Goal: Check status: Check status

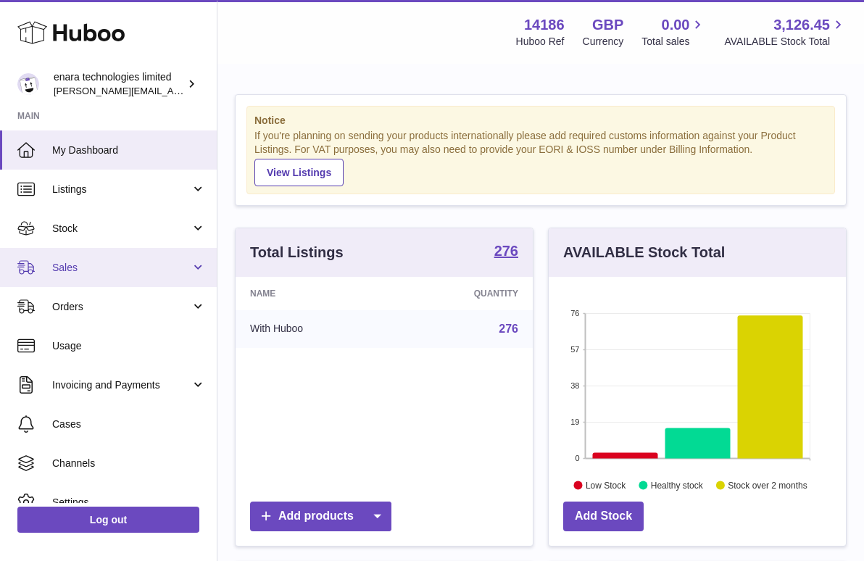
scroll to position [226, 297]
click at [145, 271] on span "Sales" at bounding box center [121, 268] width 139 height 14
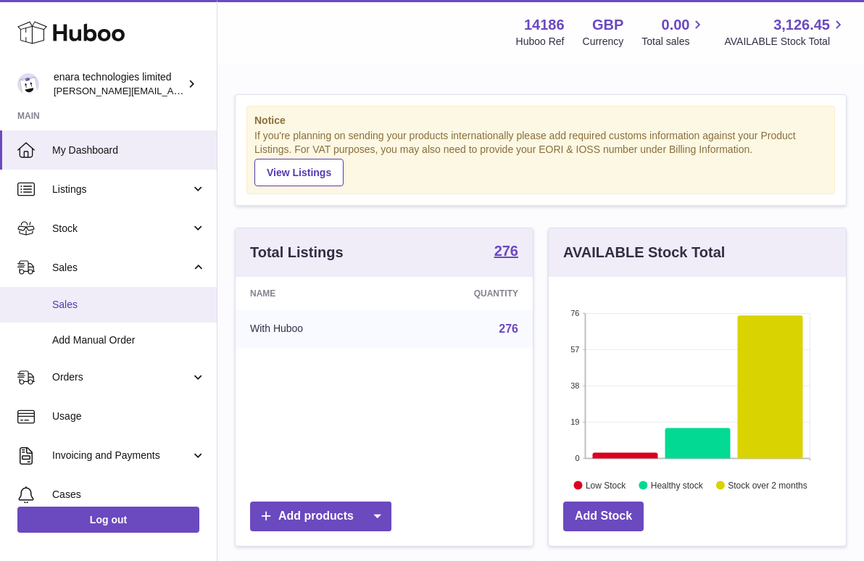
click at [116, 307] on span "Sales" at bounding box center [129, 305] width 154 height 14
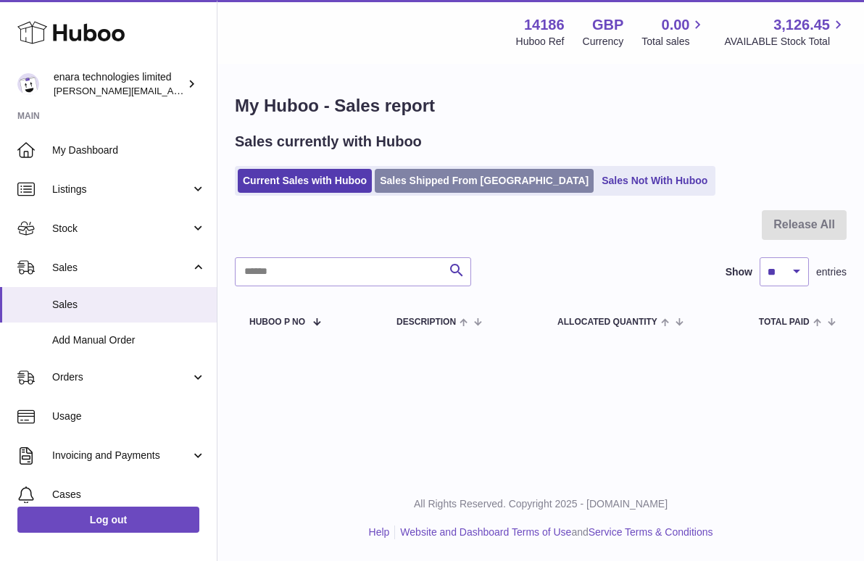
click at [442, 182] on link "Sales Shipped From [GEOGRAPHIC_DATA]" at bounding box center [484, 181] width 219 height 24
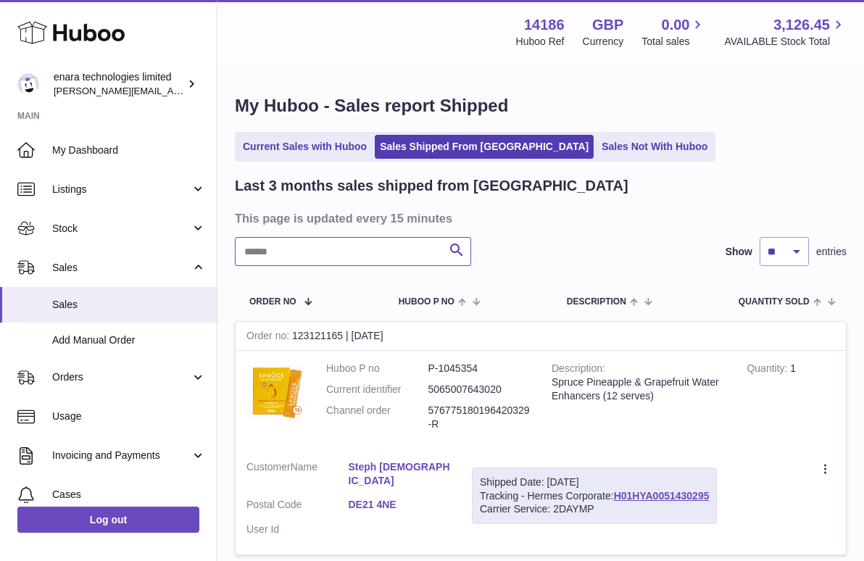
click at [380, 237] on input "text" at bounding box center [353, 251] width 236 height 29
paste input "**********"
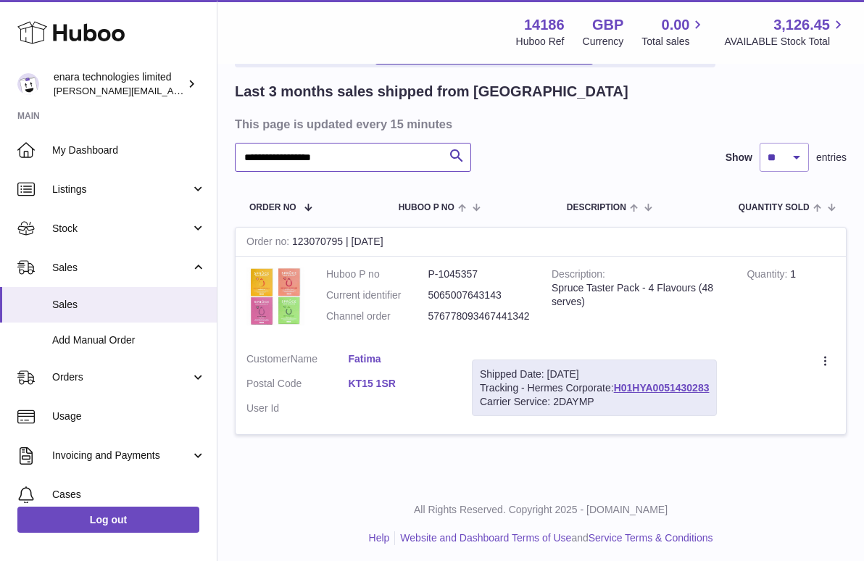
scroll to position [94, 0]
drag, startPoint x: 714, startPoint y: 381, endPoint x: 620, endPoint y: 382, distance: 94.3
click at [620, 382] on div "Shipped Date: 19th Aug 2025 Tracking - Hermes Corporate: H01HYA0051430283 Carri…" at bounding box center [594, 388] width 245 height 57
copy div "H01HYA0051430283"
drag, startPoint x: 372, startPoint y: 157, endPoint x: 140, endPoint y: 127, distance: 233.9
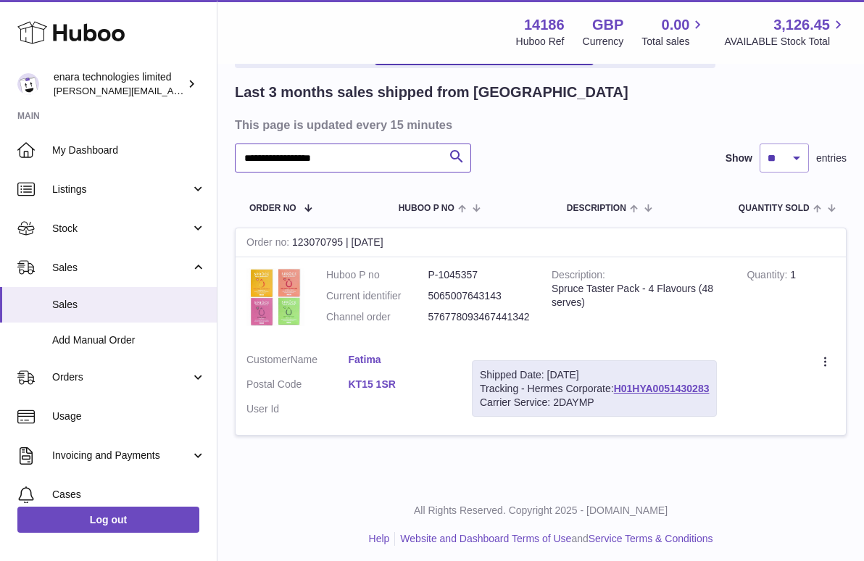
click at [140, 127] on div "**********" at bounding box center [432, 236] width 864 height 661
paste input "text"
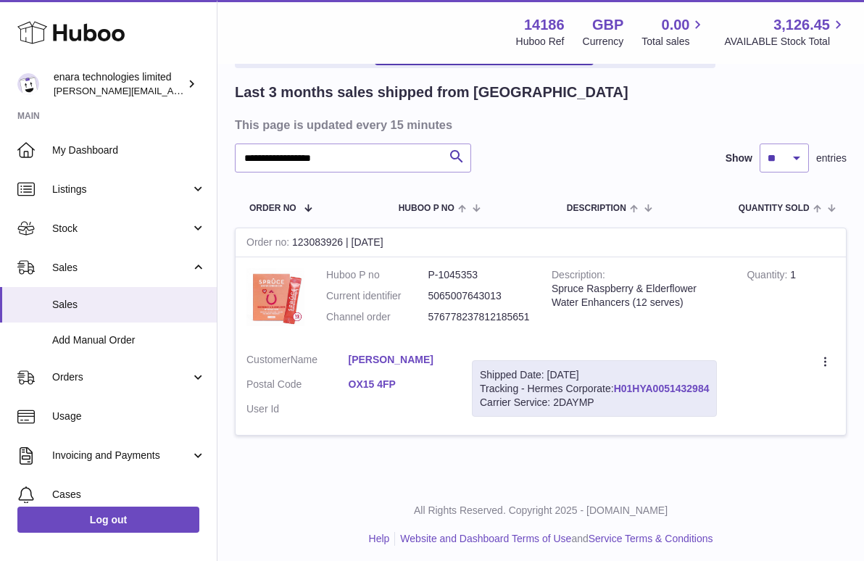
drag, startPoint x: 715, startPoint y: 384, endPoint x: 620, endPoint y: 384, distance: 95.0
click at [620, 384] on div "Shipped Date: 19th Aug 2025 Tracking - Hermes Corporate: H01HYA0051432984 Carri…" at bounding box center [594, 388] width 245 height 57
copy div "H01HYA0051432984"
drag, startPoint x: 367, startPoint y: 162, endPoint x: 79, endPoint y: 117, distance: 291.3
click at [79, 117] on div "**********" at bounding box center [432, 236] width 864 height 661
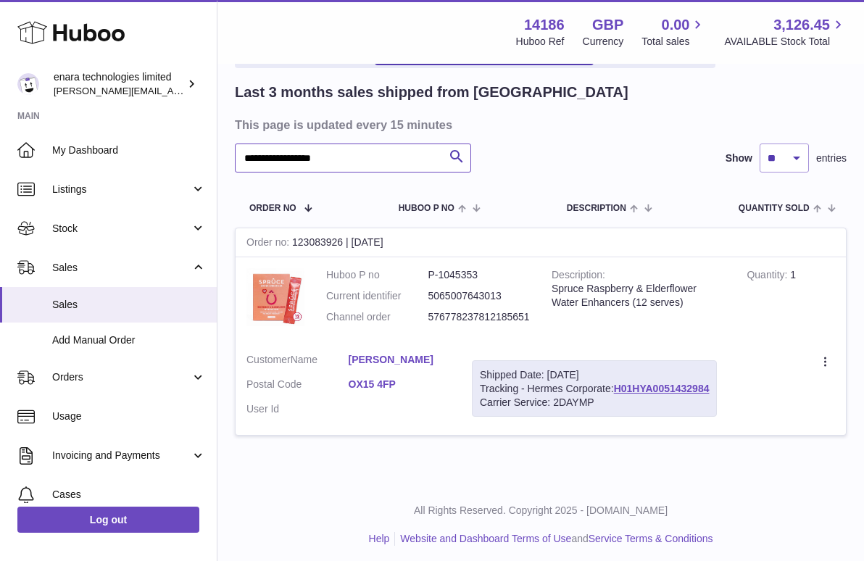
paste input "text"
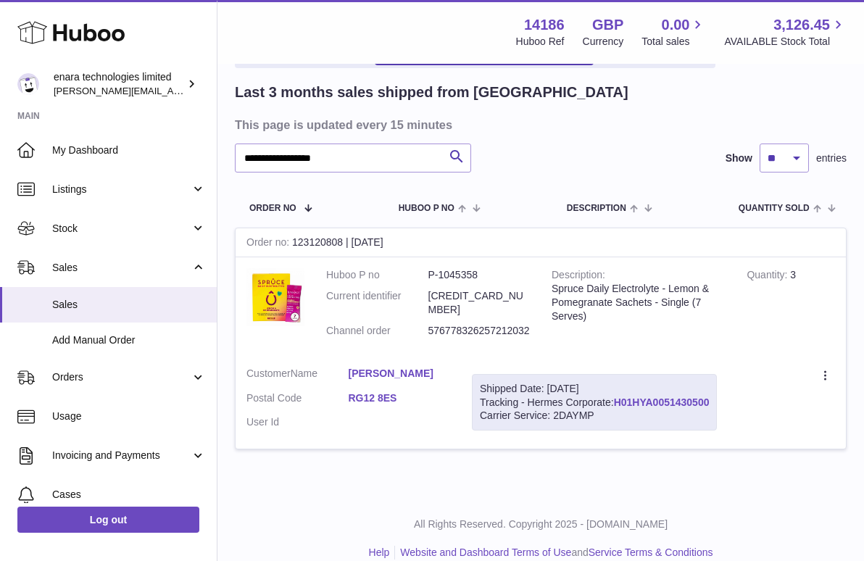
drag, startPoint x: 714, startPoint y: 383, endPoint x: 617, endPoint y: 380, distance: 97.2
click at [617, 380] on div "Shipped Date: 19th Aug 2025 Tracking - Hermes Corporate: H01HYA0051430500 Carri…" at bounding box center [594, 402] width 245 height 57
copy div "H01HYA0051430500"
drag, startPoint x: 380, startPoint y: 154, endPoint x: 105, endPoint y: 111, distance: 278.3
click at [105, 111] on div "**********" at bounding box center [432, 243] width 864 height 675
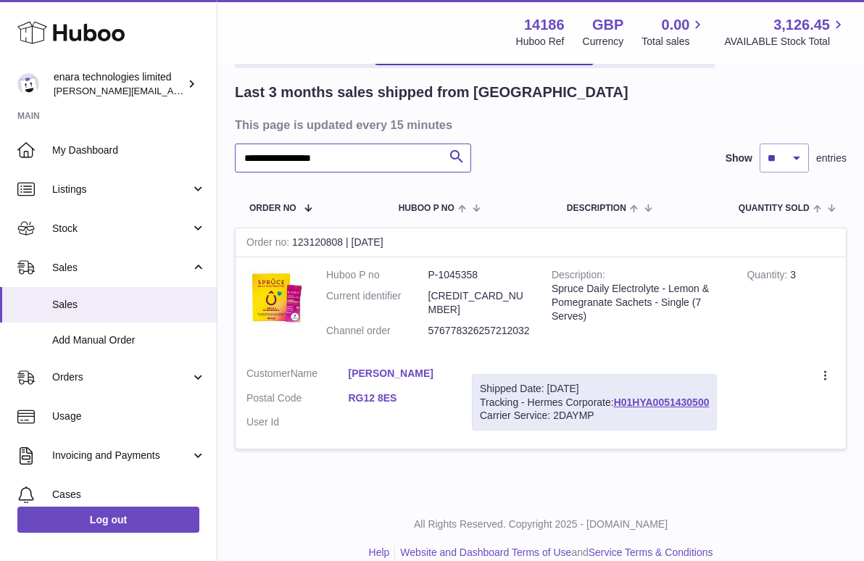
paste input "text"
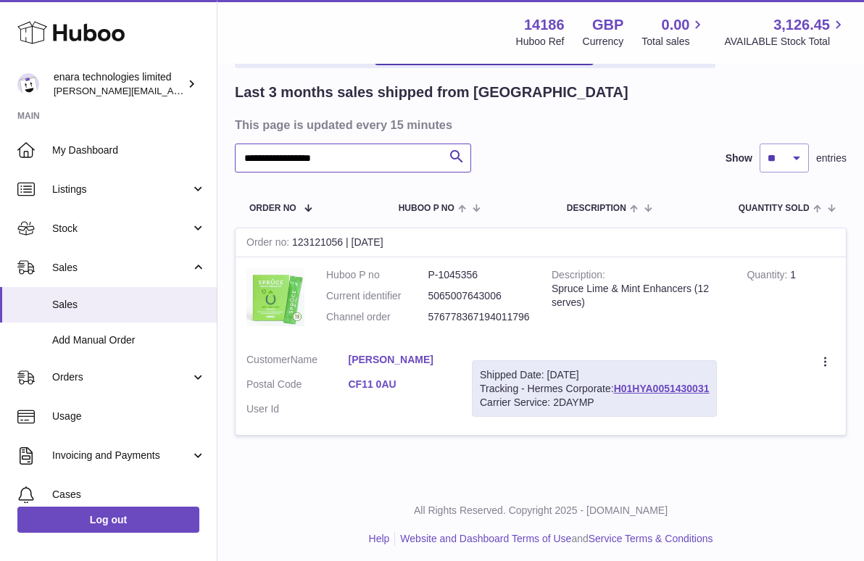
type input "**********"
drag, startPoint x: 716, startPoint y: 383, endPoint x: 617, endPoint y: 381, distance: 98.6
click at [617, 381] on div "Shipped Date: 19th Aug 2025 Tracking - Hermes Corporate: H01HYA0051430031 Carri…" at bounding box center [594, 388] width 245 height 57
copy div "H01HYA0051430031"
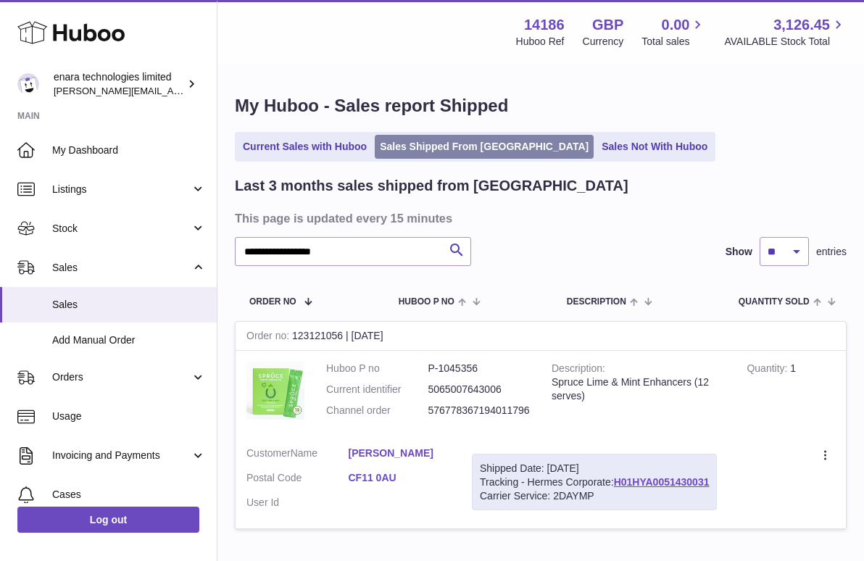
click at [430, 154] on link "Sales Shipped From [GEOGRAPHIC_DATA]" at bounding box center [484, 147] width 219 height 24
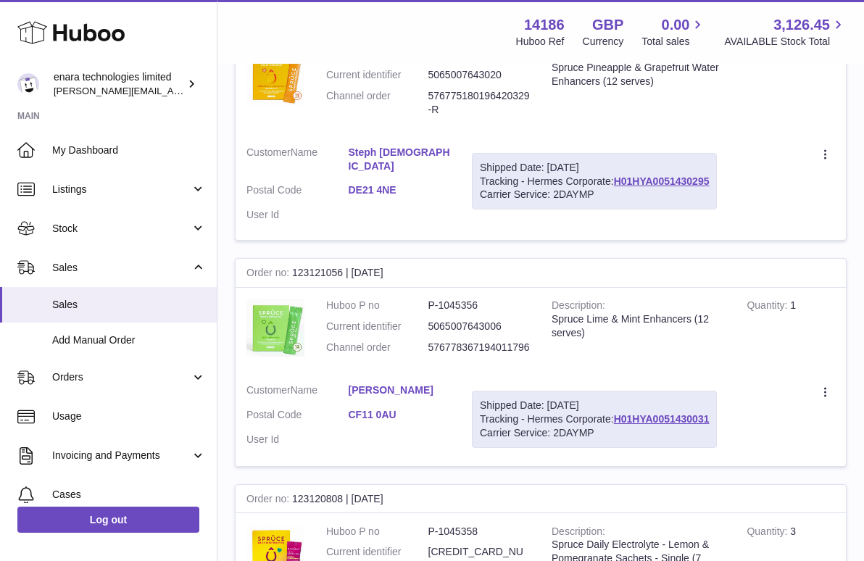
scroll to position [317, 0]
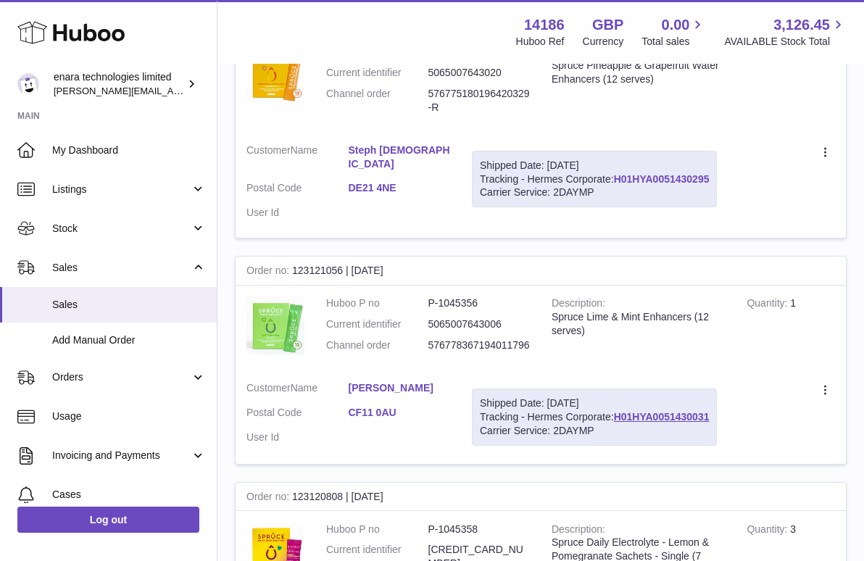
drag, startPoint x: 716, startPoint y: 172, endPoint x: 619, endPoint y: 173, distance: 97.2
click at [619, 173] on div "Shipped Date: 19th Aug 2025 Tracking - Hermes Corporate: H01HYA0051430295 Carri…" at bounding box center [594, 179] width 245 height 57
copy div "H01HYA0051430295"
